Goal: Find specific page/section: Find specific page/section

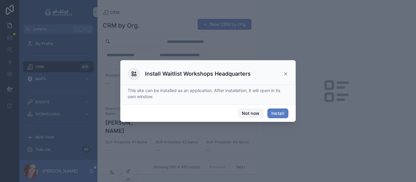
click at [248, 111] on button "Not now" at bounding box center [251, 114] width 26 height 10
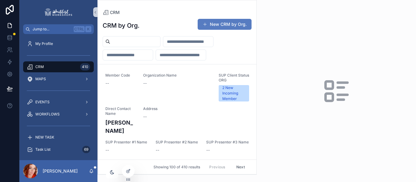
click at [147, 43] on input "scrollable content" at bounding box center [135, 41] width 50 height 9
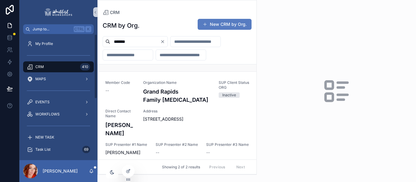
scroll to position [102, 0]
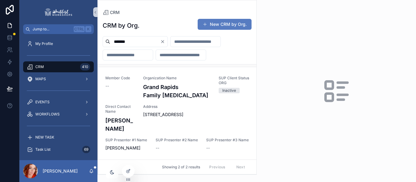
click at [174, 109] on span "Address" at bounding box center [196, 106] width 106 height 5
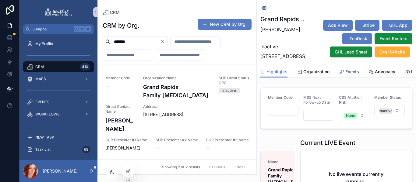
click at [352, 75] on span "Events" at bounding box center [352, 72] width 14 height 6
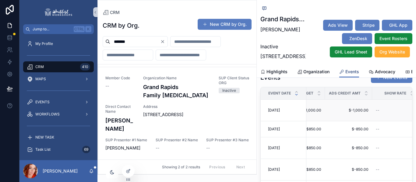
scroll to position [0, 126]
click at [326, 75] on span "Organization" at bounding box center [316, 72] width 26 height 6
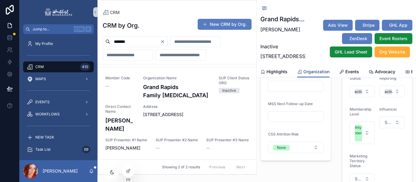
scroll to position [83, 0]
click at [360, 97] on button "Inactive" at bounding box center [362, 92] width 25 height 12
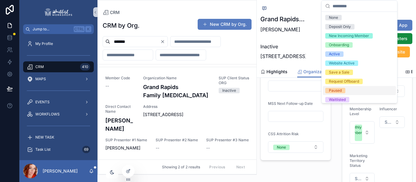
scroll to position [57, 0]
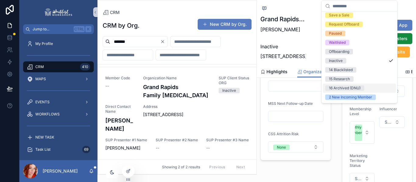
click at [352, 88] on div "16 Archived (DNU)" at bounding box center [345, 88] width 32 height 5
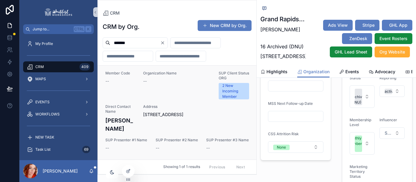
scroll to position [13, 0]
click at [135, 106] on div "Member Code -- Organization Name -- SUP Client Status ORG 2 New Incoming Member…" at bounding box center [177, 111] width 144 height 80
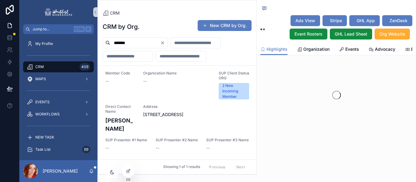
scroll to position [20, 0]
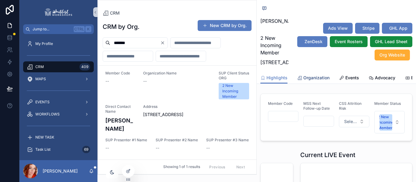
click at [309, 81] on span "Organization" at bounding box center [316, 78] width 26 height 6
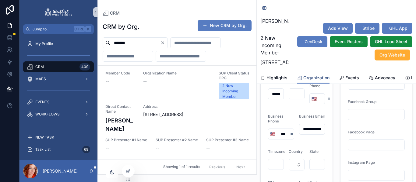
scroll to position [231, 0]
click at [308, 133] on input "**********" at bounding box center [312, 129] width 26 height 9
drag, startPoint x: 140, startPoint y: 37, endPoint x: 135, endPoint y: 46, distance: 11.1
drag, startPoint x: 135, startPoint y: 46, endPoint x: 131, endPoint y: 45, distance: 4.2
click at [131, 45] on input "*******" at bounding box center [135, 43] width 50 height 9
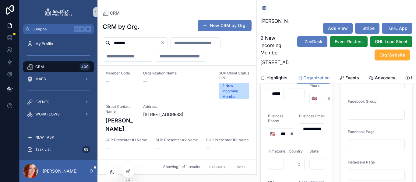
drag, startPoint x: 133, startPoint y: 44, endPoint x: 108, endPoint y: 42, distance: 25.0
click at [108, 42] on div "*******" at bounding box center [135, 42] width 65 height 11
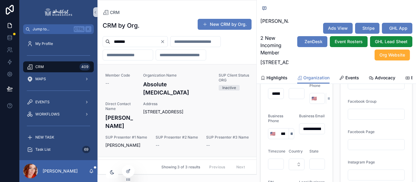
type input "*******"
click at [173, 109] on div "Member Code -- Organization Name Absolute [MEDICAL_DATA] SUP Client Status ORG …" at bounding box center [177, 111] width 144 height 76
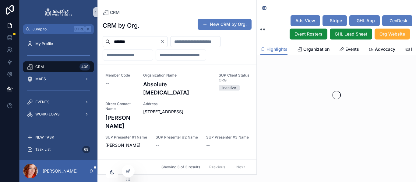
scroll to position [20, 0]
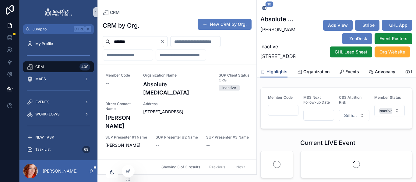
scroll to position [415, 0]
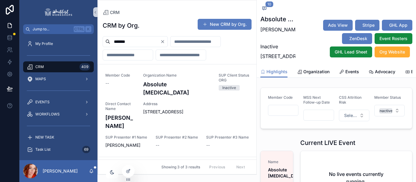
click at [275, 115] on input "scrollable content" at bounding box center [283, 110] width 30 height 9
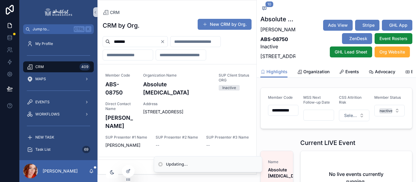
scroll to position [0, 9]
type input "**********"
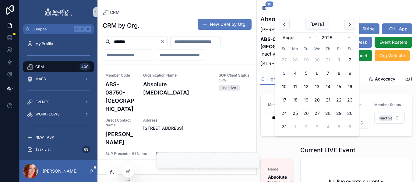
scroll to position [0, 0]
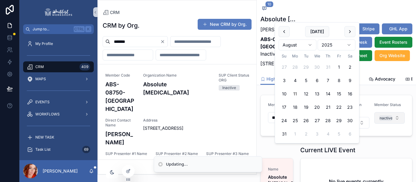
click at [388, 124] on button "Inactive" at bounding box center [389, 118] width 30 height 12
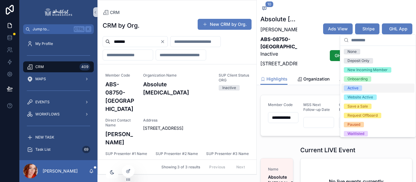
click at [353, 88] on div "Active" at bounding box center [352, 88] width 11 height 5
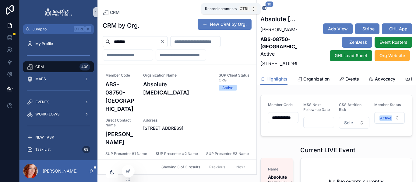
click at [263, 9] on icon "scrollable content" at bounding box center [263, 9] width 1 height 0
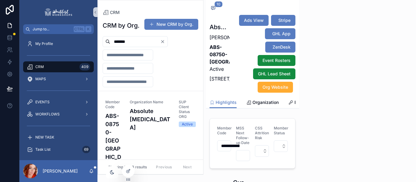
scroll to position [455, 0]
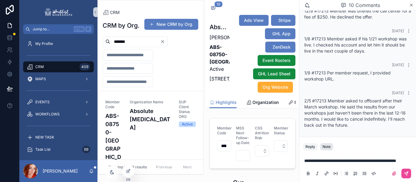
click at [326, 145] on div "Note" at bounding box center [326, 147] width 8 height 5
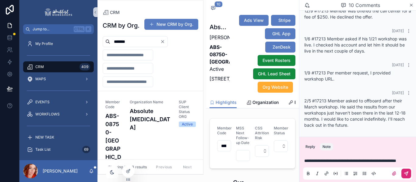
click at [409, 173] on button "scrollable content" at bounding box center [406, 174] width 10 height 10
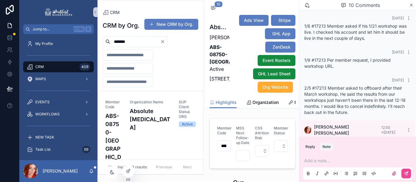
scroll to position [485, 0]
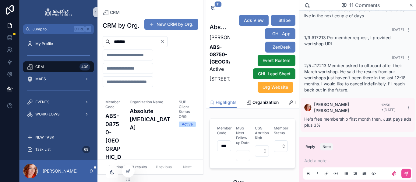
drag, startPoint x: 132, startPoint y: 44, endPoint x: 96, endPoint y: 45, distance: 36.3
click at [96, 45] on div "Jump to... Ctrl K My Profile CRM 409 MAPS EVENTS WORKFLOWS NEW TASK Task List 6…" at bounding box center [217, 91] width 396 height 182
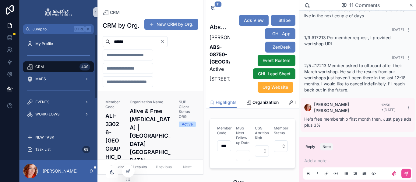
type input "******"
click at [130, 134] on h4 "Alive & Free [MEDICAL_DATA] | [GEOGRAPHIC_DATA] [GEOGRAPHIC_DATA]" at bounding box center [151, 136] width 42 height 58
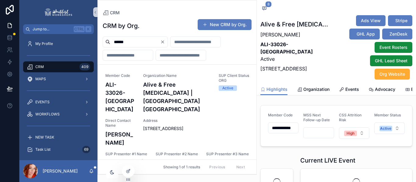
scroll to position [510, 0]
click at [94, 14] on icon "scrollable content" at bounding box center [95, 12] width 4 height 5
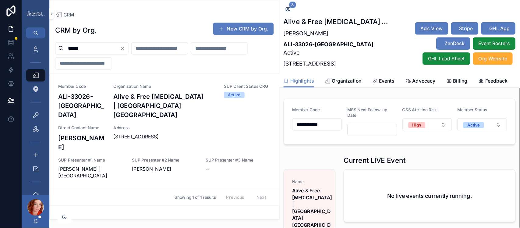
scroll to position [298, 0]
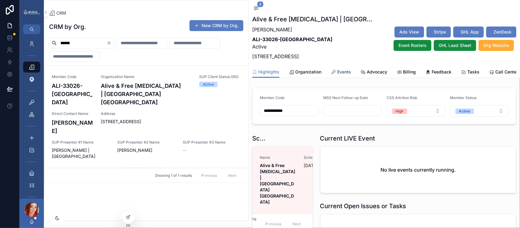
click at [338, 75] on span "Events" at bounding box center [344, 72] width 14 height 6
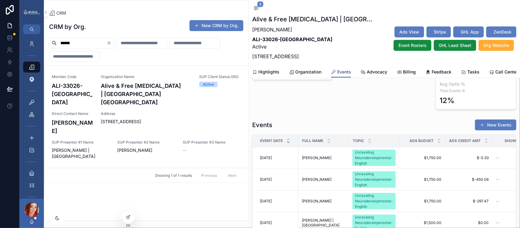
scroll to position [159, 0]
